Goal: Information Seeking & Learning: Understand process/instructions

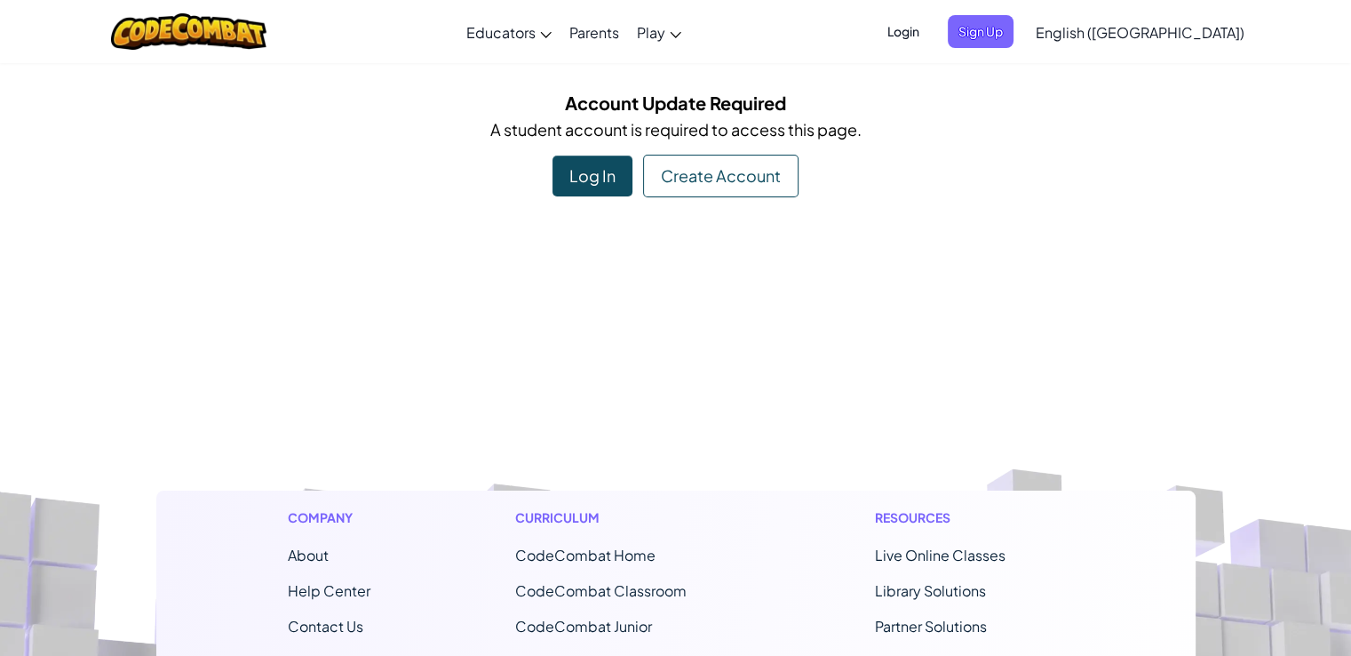
click at [609, 178] on div "Log In" at bounding box center [593, 175] width 80 height 41
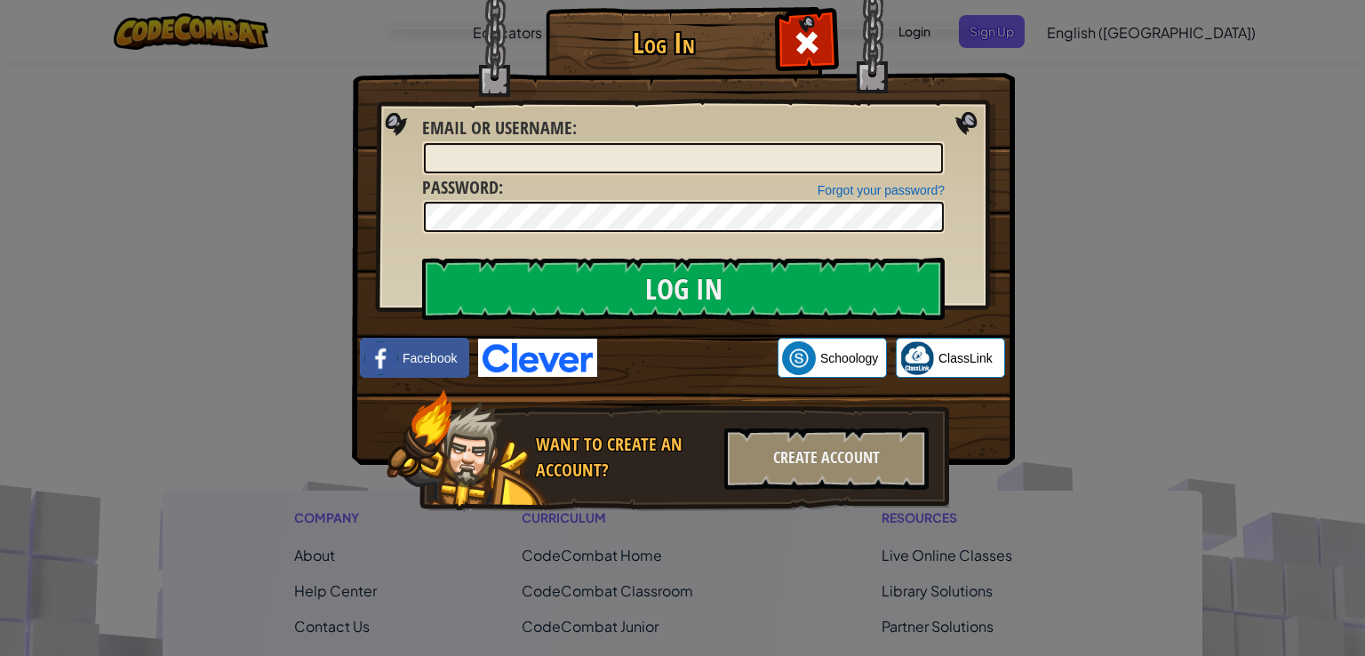
click at [531, 379] on img at bounding box center [683, 206] width 663 height 517
click at [530, 364] on img at bounding box center [537, 358] width 119 height 38
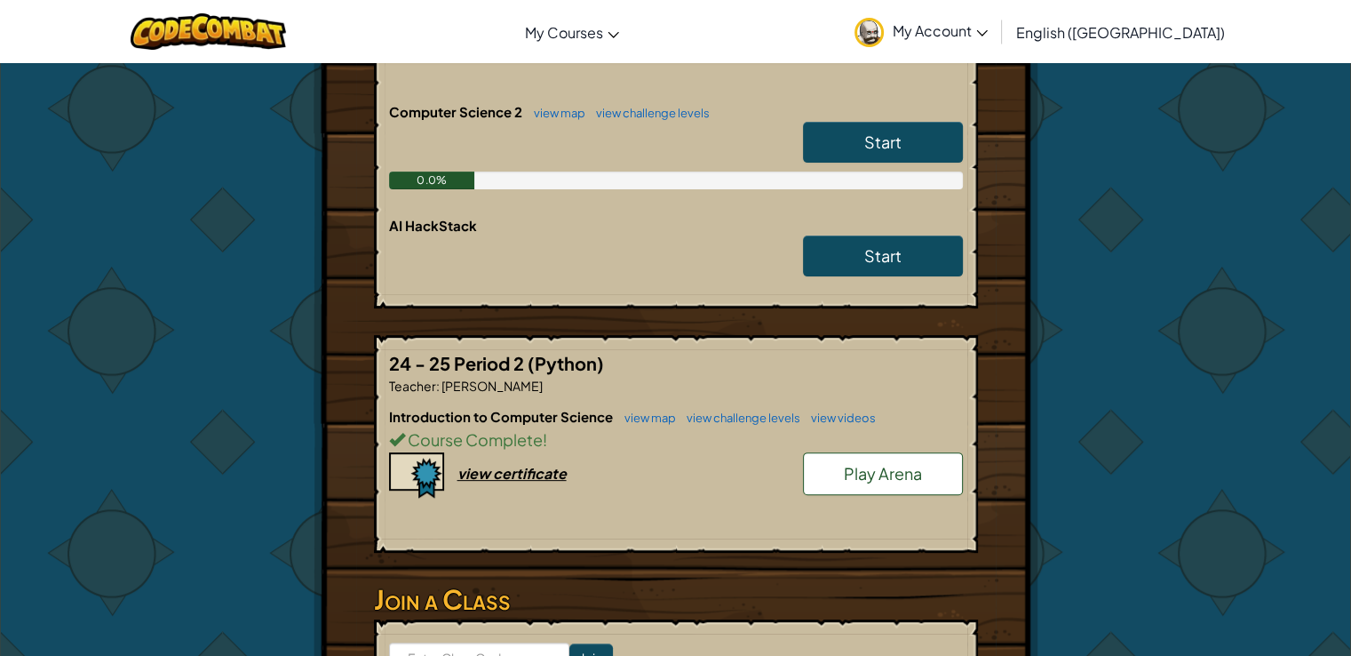
scroll to position [355, 0]
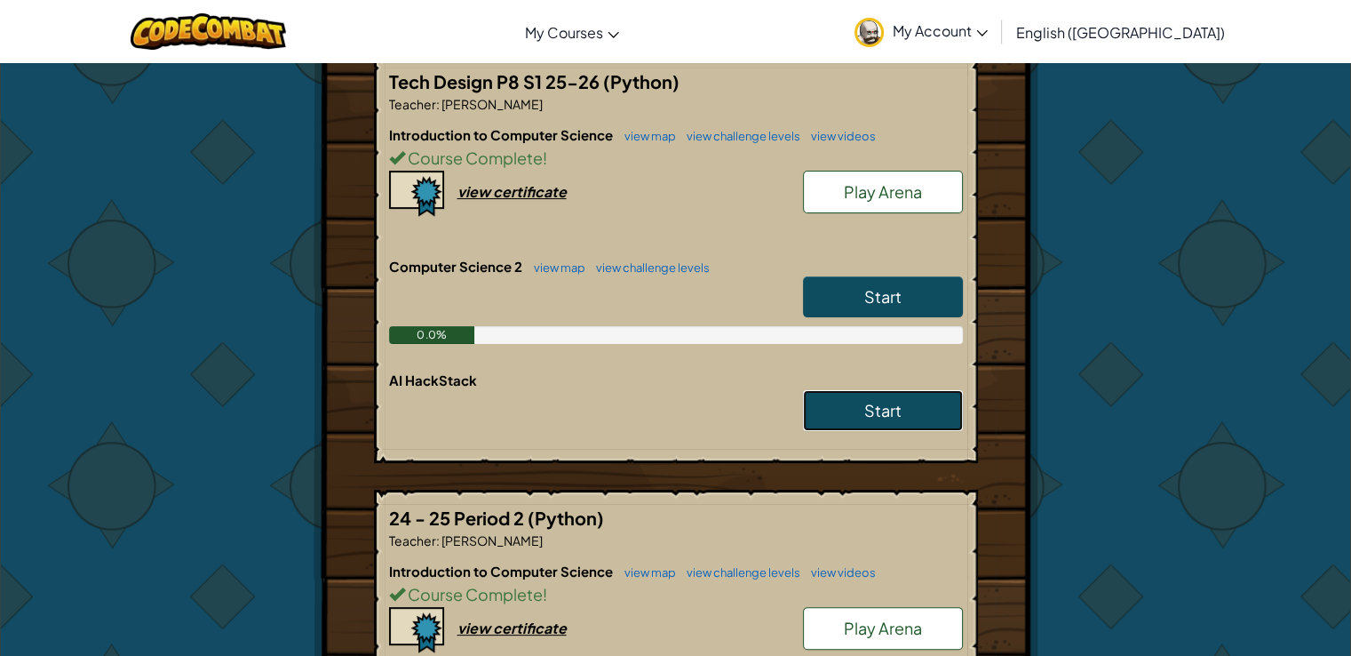
click at [846, 418] on link "Start" at bounding box center [883, 410] width 160 height 41
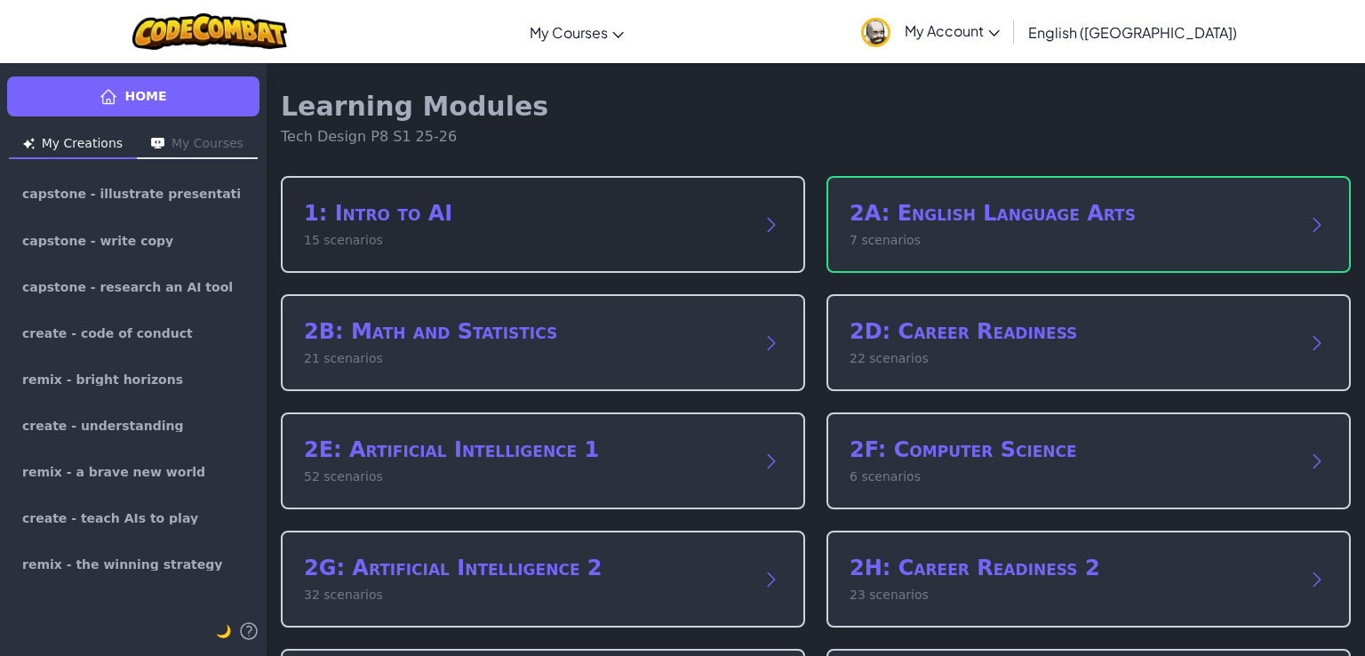
click at [590, 236] on p "15 scenarios" at bounding box center [525, 240] width 442 height 19
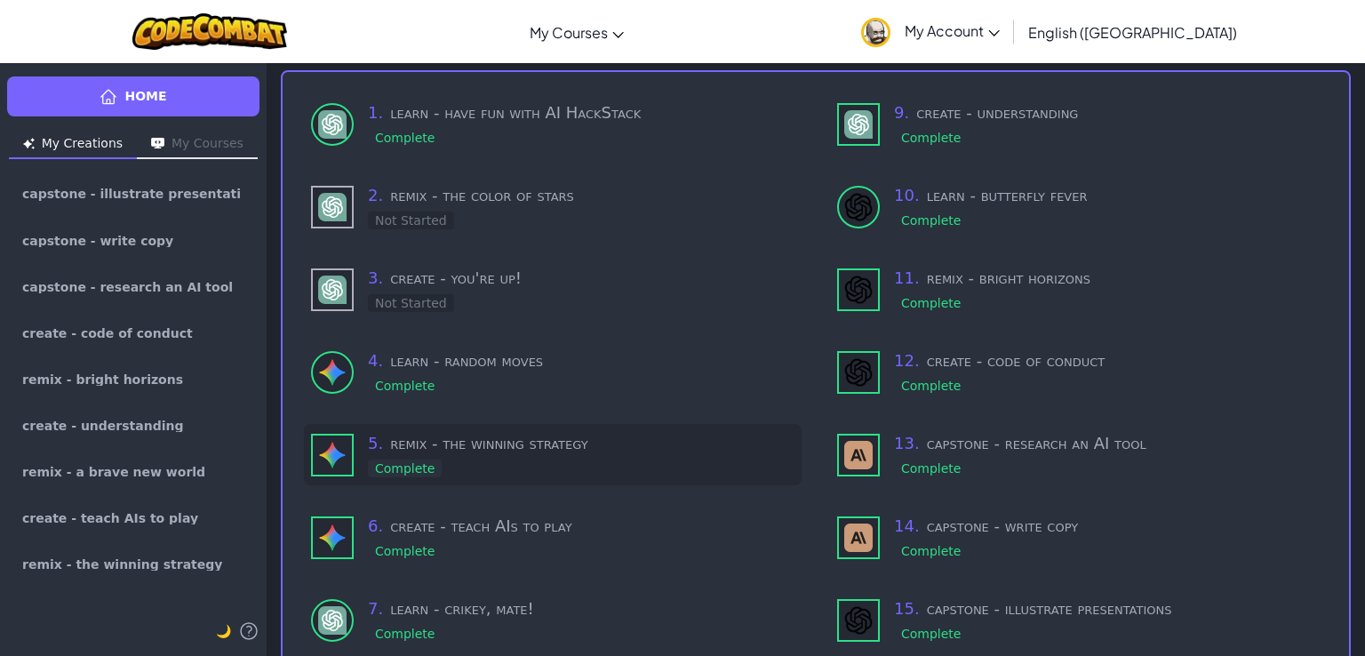
scroll to position [178, 0]
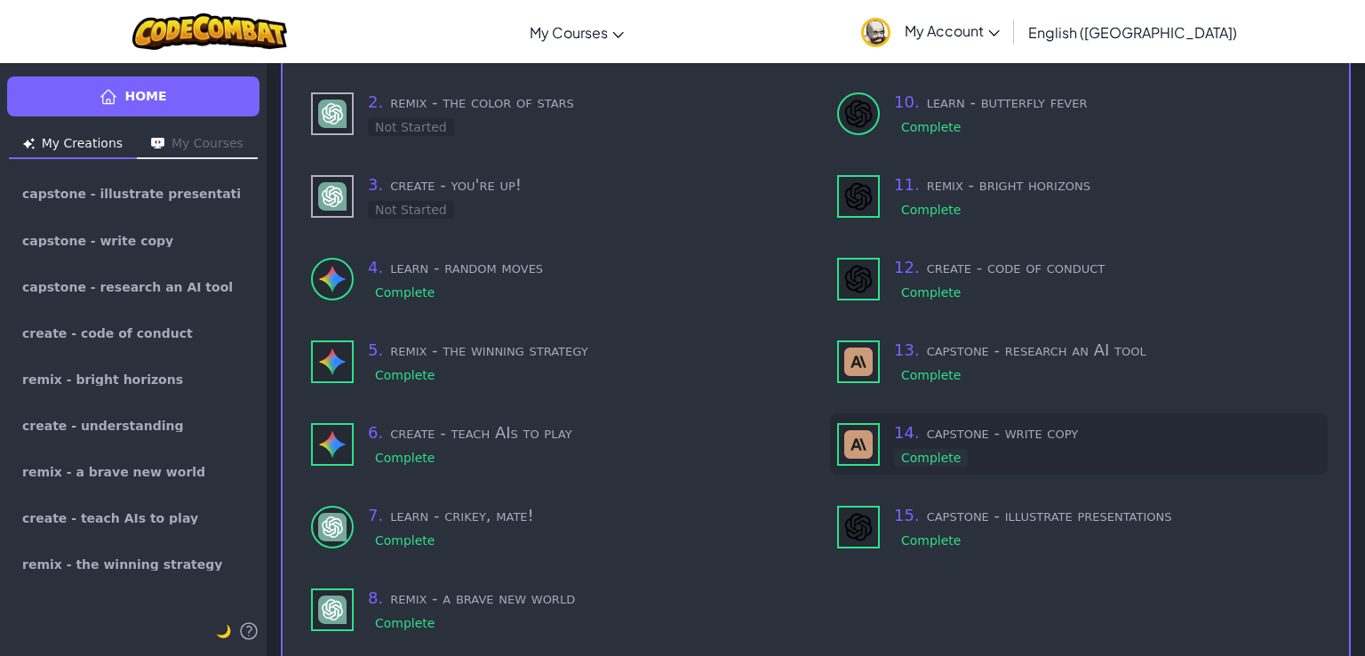
click at [984, 437] on h3 "14 . capstone - write copy" at bounding box center [1107, 432] width 426 height 25
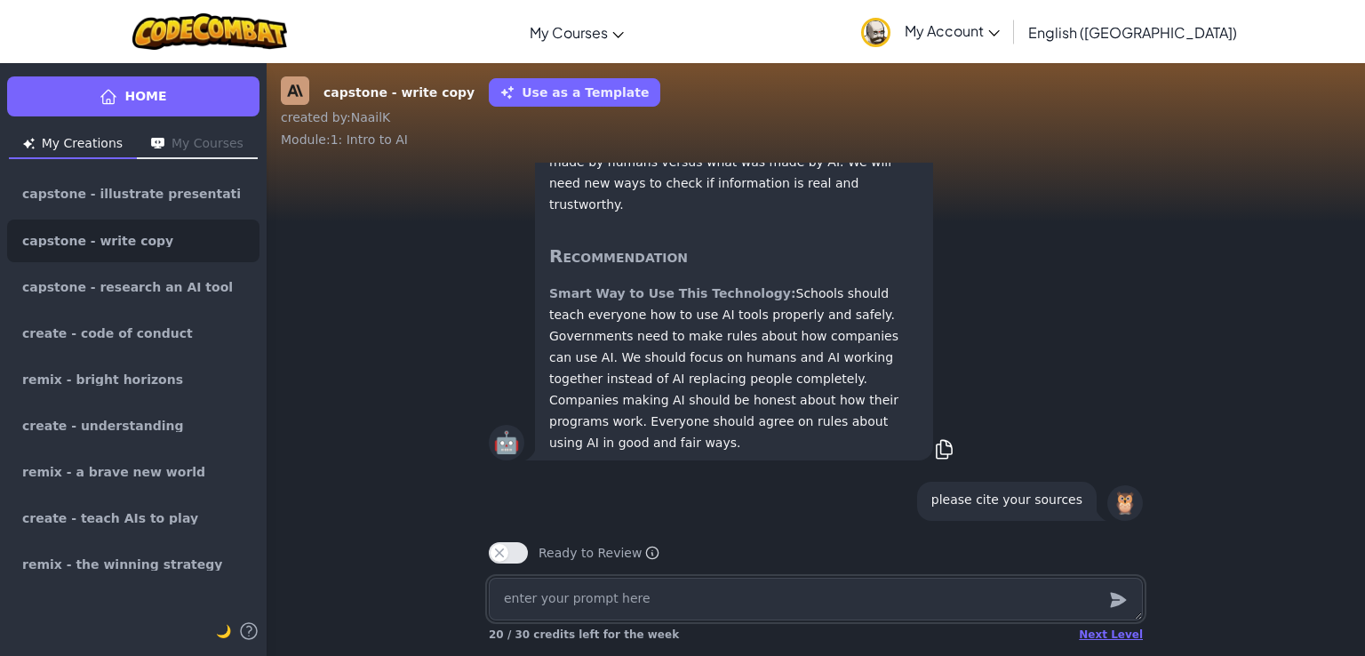
scroll to position [-1687, 0]
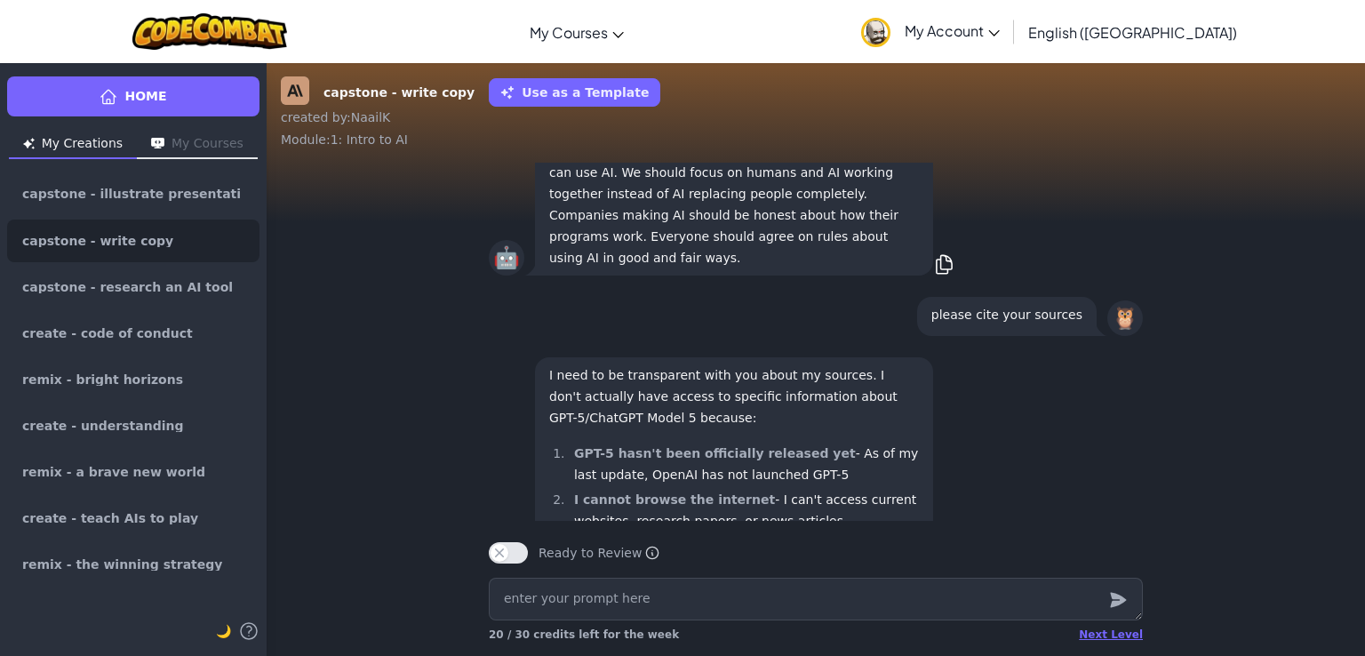
drag, startPoint x: 740, startPoint y: 342, endPoint x: 849, endPoint y: 468, distance: 166.9
click at [849, 268] on p "Smart Way to Use This Technology: Schools should teach everyone how to use AI t…" at bounding box center [734, 183] width 370 height 171
copy p "Schools should teach everyone how to use AI tools properly and safely. Governme…"
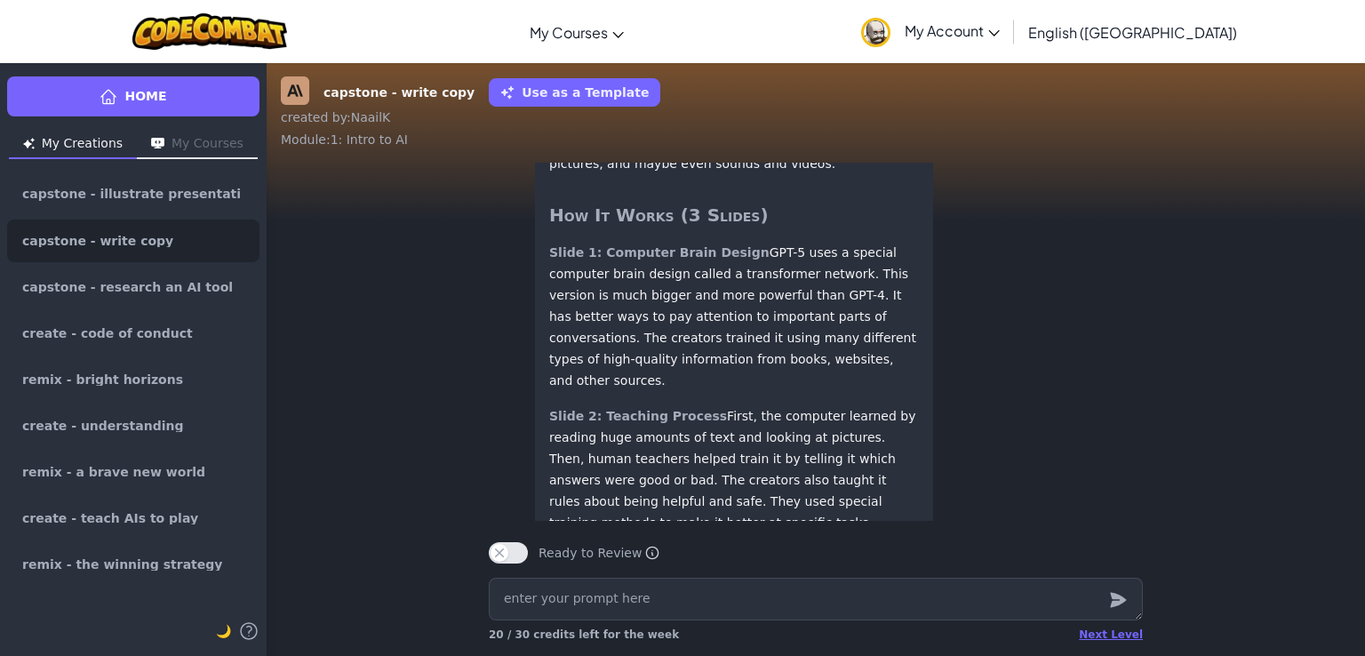
scroll to position [-2842, 0]
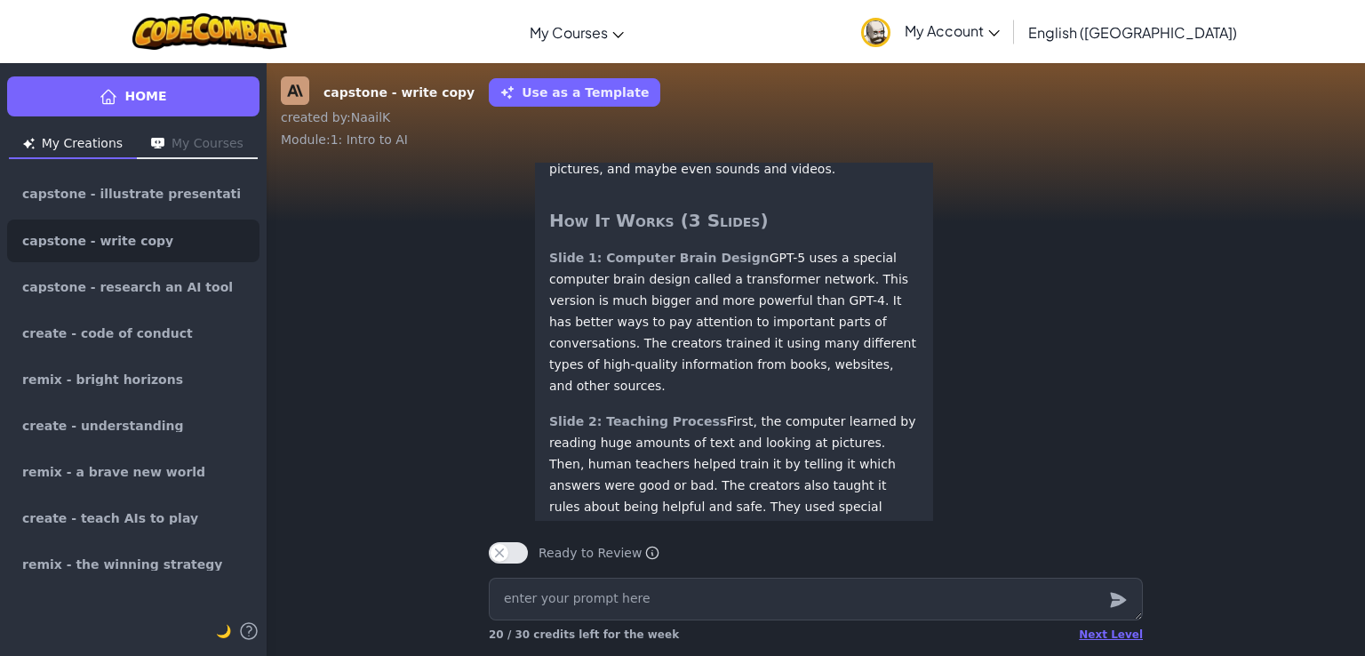
click at [289, 89] on img at bounding box center [295, 90] width 28 height 28
